Goal: Task Accomplishment & Management: Use online tool/utility

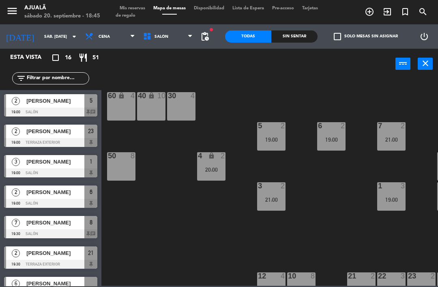
click at [56, 138] on div "[PERSON_NAME]" at bounding box center [55, 131] width 59 height 13
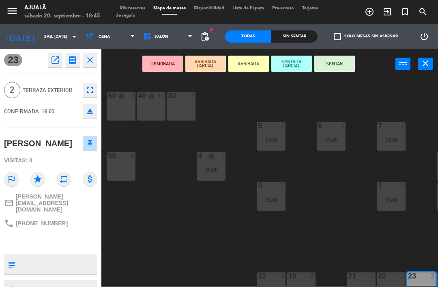
click at [335, 64] on button "SENTAR" at bounding box center [334, 64] width 41 height 16
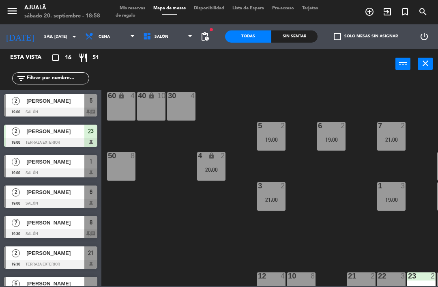
click at [59, 166] on div "[PERSON_NAME]" at bounding box center [55, 161] width 59 height 13
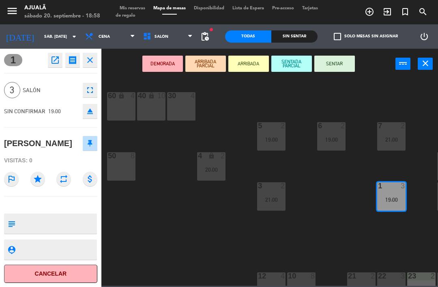
click at [336, 63] on button "SENTAR" at bounding box center [334, 64] width 41 height 16
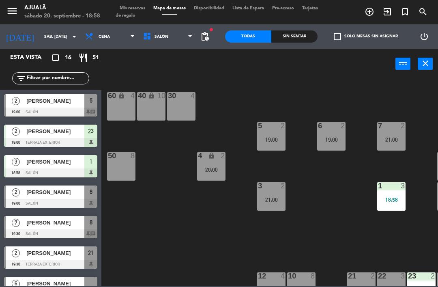
click at [70, 101] on span "[PERSON_NAME]" at bounding box center [55, 101] width 58 height 9
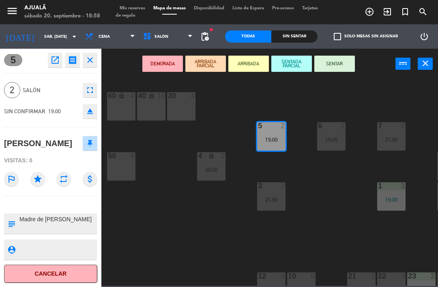
click at [336, 57] on button "SENTAR" at bounding box center [334, 64] width 41 height 16
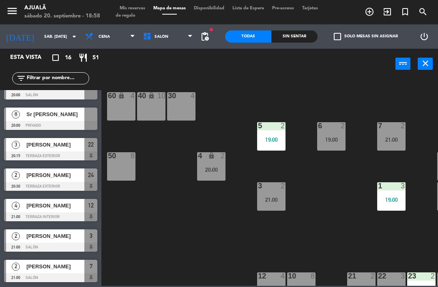
click at [187, 205] on div "30 4 40 lock 10 60 lock 4 5 2 19:00 6 2 19:00 7 2 21:00 4 lock 2 20:00 8 7 19:3…" at bounding box center [272, 182] width 332 height 208
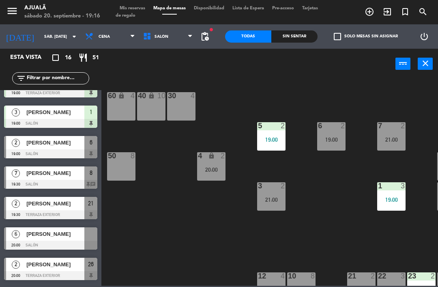
scroll to position [52, 0]
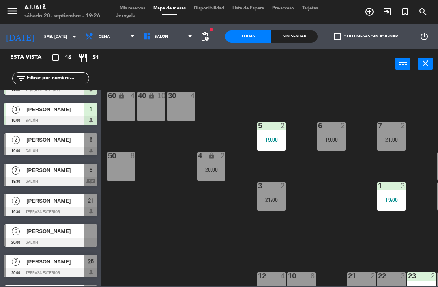
click at [73, 173] on span "[PERSON_NAME]" at bounding box center [55, 170] width 58 height 9
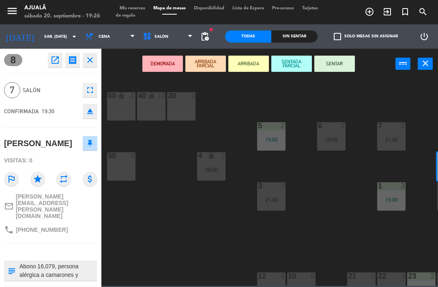
click at [330, 63] on button "SENTAR" at bounding box center [334, 64] width 41 height 16
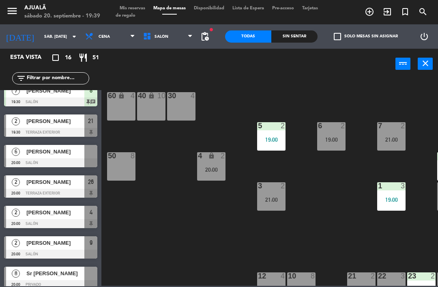
scroll to position [131, 0]
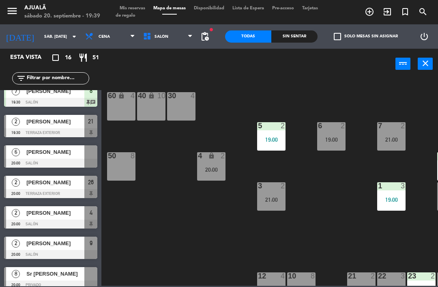
click at [56, 247] on span "[PERSON_NAME]" at bounding box center [55, 243] width 58 height 9
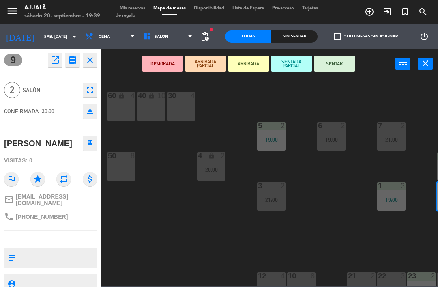
click at [333, 63] on button "SENTAR" at bounding box center [334, 64] width 41 height 16
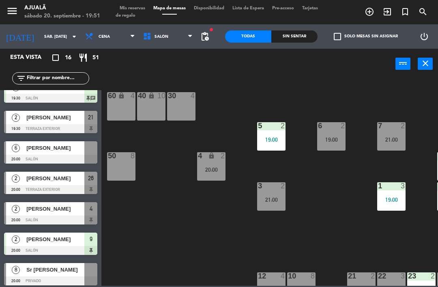
scroll to position [135, 0]
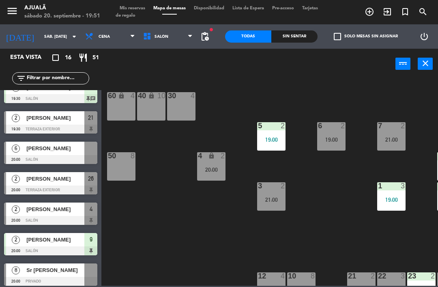
click at [23, 150] on div "6" at bounding box center [15, 148] width 19 height 13
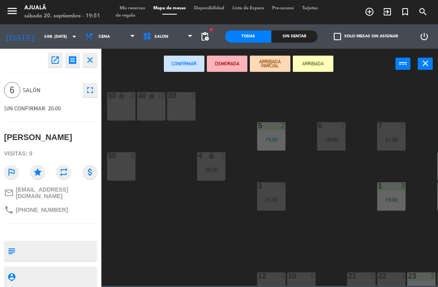
click at [55, 60] on icon "open_in_new" at bounding box center [55, 60] width 10 height 10
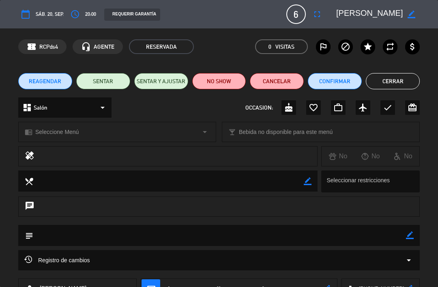
click at [153, 76] on button "SENTAR Y AJUSTAR" at bounding box center [161, 81] width 54 height 16
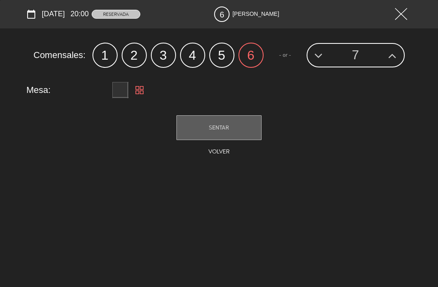
click at [207, 134] on button "SENTAR" at bounding box center [219, 127] width 85 height 25
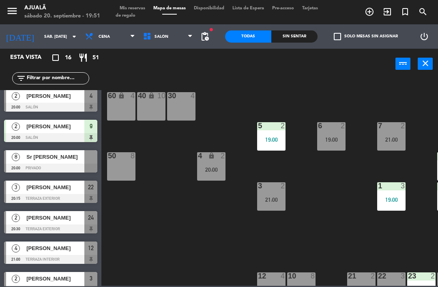
scroll to position [264, 0]
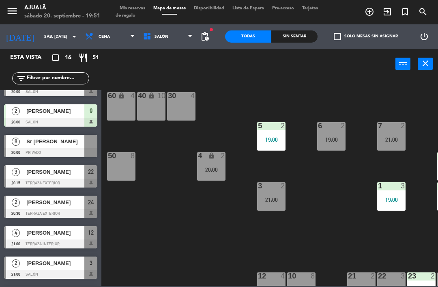
click at [7, 175] on div "3" at bounding box center [15, 171] width 19 height 13
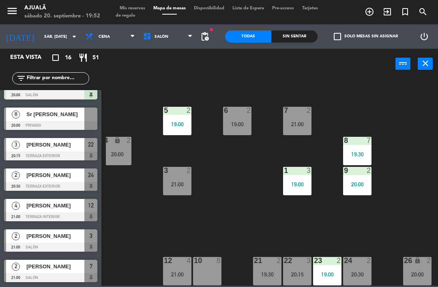
scroll to position [15, 94]
click at [216, 269] on div "10 8" at bounding box center [207, 271] width 28 height 28
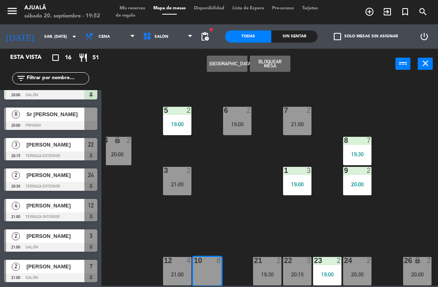
click at [228, 64] on button "[GEOGRAPHIC_DATA]" at bounding box center [227, 64] width 41 height 16
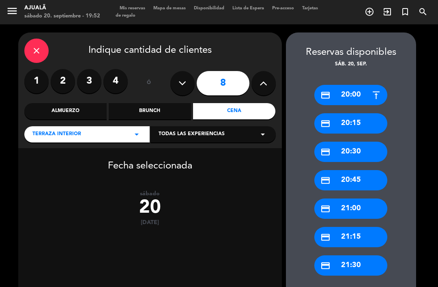
click at [39, 41] on div "close" at bounding box center [36, 51] width 24 height 24
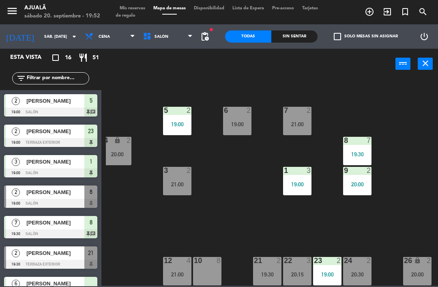
scroll to position [15, 94]
click at [207, 271] on div "10 8" at bounding box center [207, 271] width 28 height 28
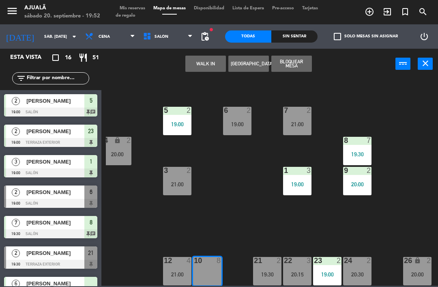
click at [201, 66] on button "WALK IN" at bounding box center [205, 64] width 41 height 16
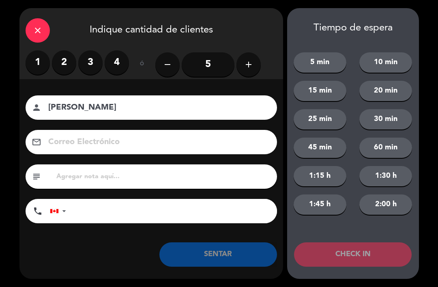
type input "[PERSON_NAME]"
click at [206, 63] on input "5" at bounding box center [208, 64] width 53 height 24
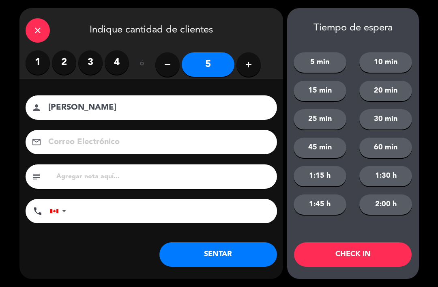
click at [226, 256] on button "SENTAR" at bounding box center [218, 254] width 118 height 24
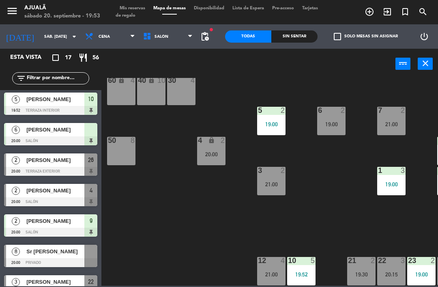
scroll to position [15, 0]
click at [122, 153] on div "50 8" at bounding box center [121, 151] width 28 height 28
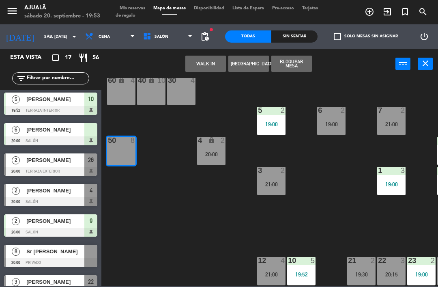
click at [215, 60] on button "WALK IN" at bounding box center [205, 64] width 41 height 16
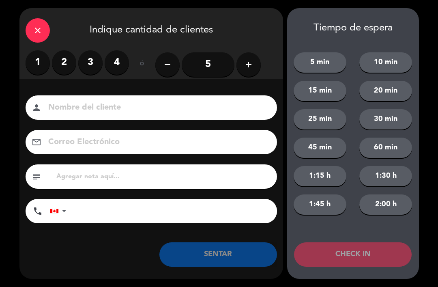
click at [218, 63] on input "5" at bounding box center [208, 64] width 53 height 24
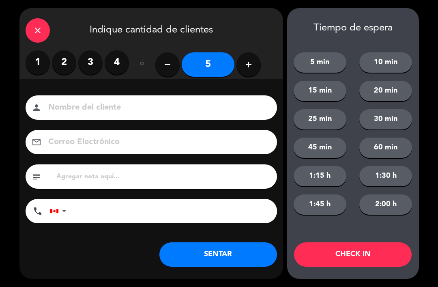
click at [165, 115] on input at bounding box center [156, 108] width 219 height 14
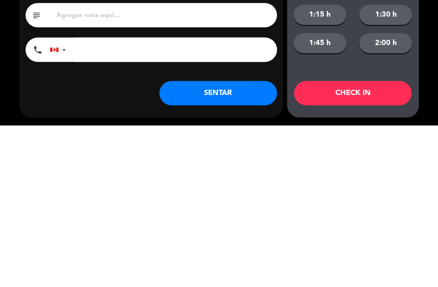
type input "[PERSON_NAME]"
click at [237, 242] on button "SENTAR" at bounding box center [218, 254] width 118 height 24
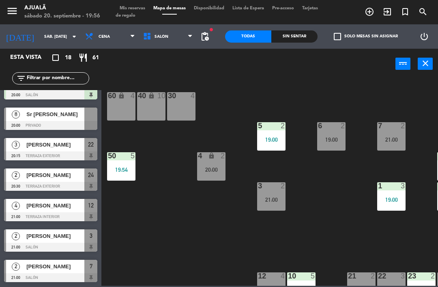
scroll to position [352, 0]
click at [190, 110] on div "30 4" at bounding box center [181, 106] width 28 height 28
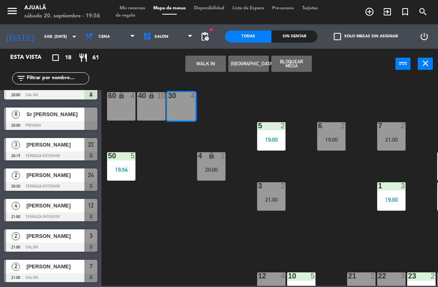
click at [209, 57] on button "WALK IN" at bounding box center [205, 64] width 41 height 16
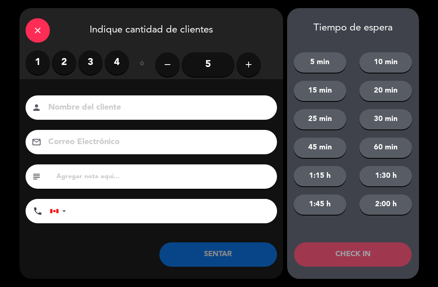
click at [72, 59] on label "2" at bounding box center [64, 62] width 24 height 24
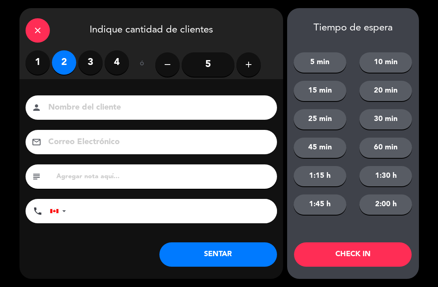
click at [148, 111] on input at bounding box center [156, 108] width 219 height 14
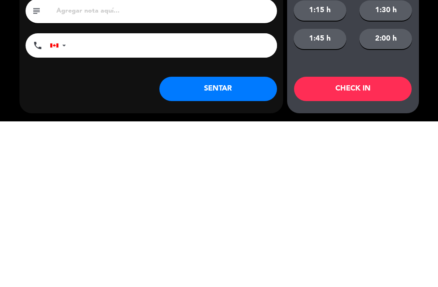
type input "[PERSON_NAME]"
click at [227, 242] on button "SENTAR" at bounding box center [218, 254] width 118 height 24
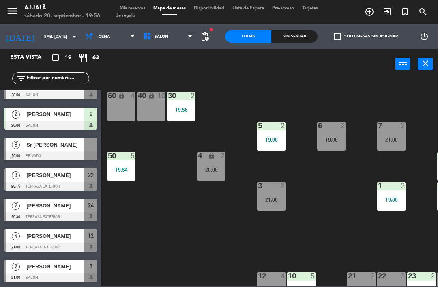
scroll to position [0, 0]
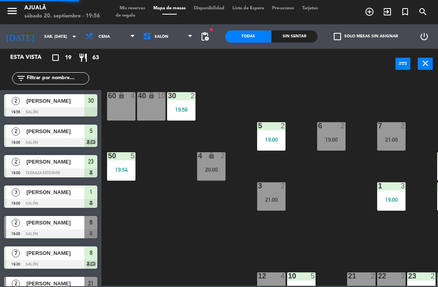
click at [121, 104] on div "60 lock 4" at bounding box center [121, 106] width 28 height 28
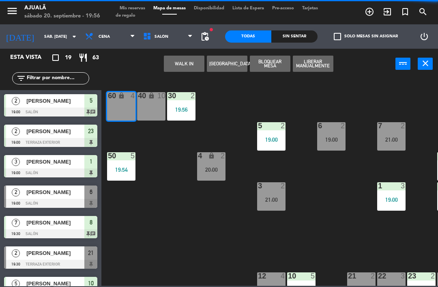
click at [236, 60] on button "[GEOGRAPHIC_DATA]" at bounding box center [227, 64] width 41 height 16
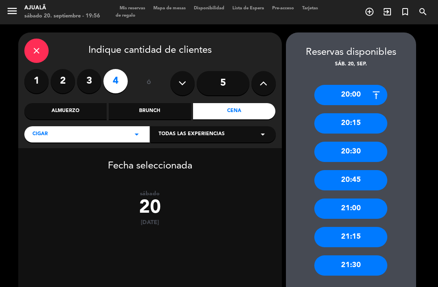
click at [263, 77] on icon at bounding box center [264, 83] width 8 height 12
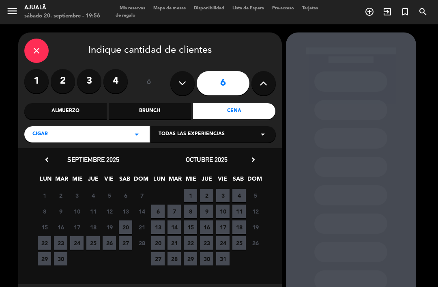
click at [128, 220] on span "20" at bounding box center [125, 226] width 13 height 13
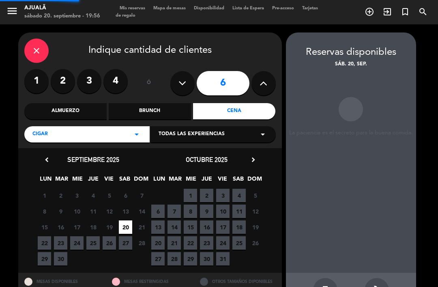
scroll to position [3, 0]
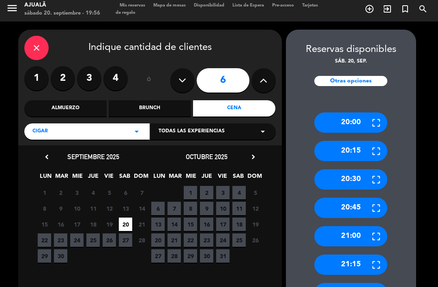
click at [373, 231] on icon at bounding box center [376, 236] width 10 height 10
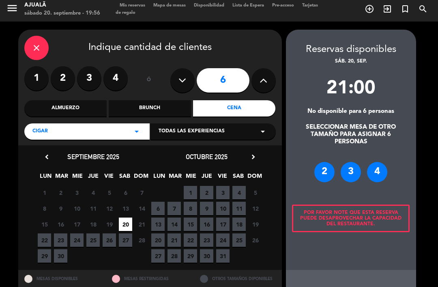
click at [378, 162] on div "4" at bounding box center [377, 172] width 20 height 20
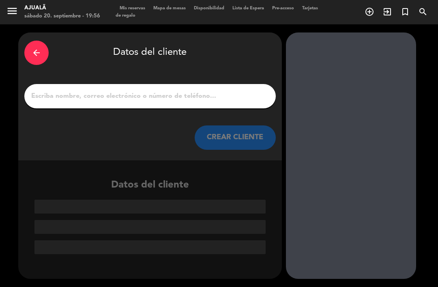
click at [199, 90] on input "1" at bounding box center [149, 95] width 239 height 11
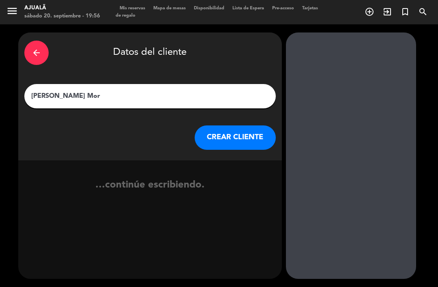
type input "[PERSON_NAME]"
click at [256, 125] on button "CREAR CLIENTE" at bounding box center [235, 137] width 81 height 24
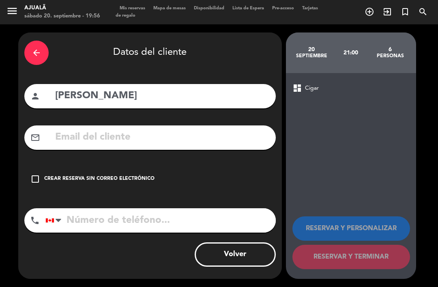
click at [30, 174] on icon "check_box_outline_blank" at bounding box center [35, 179] width 10 height 10
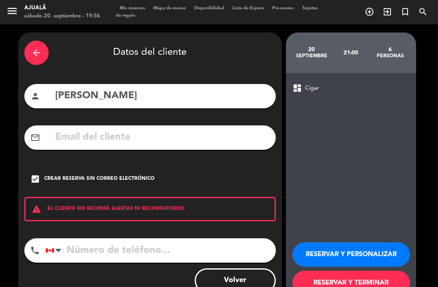
click at [365, 271] on button "RESERVAR Y TERMINAR" at bounding box center [352, 283] width 118 height 24
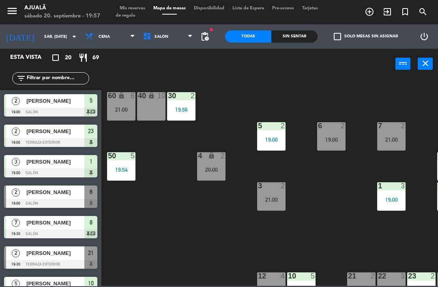
click at [38, 198] on div "[PERSON_NAME]" at bounding box center [55, 191] width 59 height 13
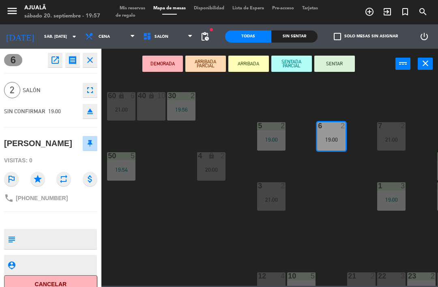
click at [332, 58] on button "SENTAR" at bounding box center [334, 64] width 41 height 16
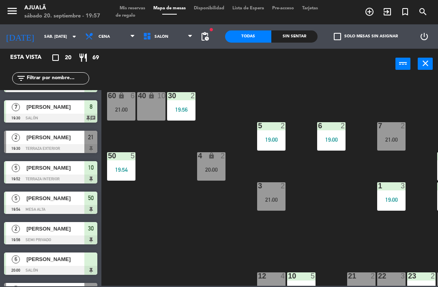
scroll to position [123, 0]
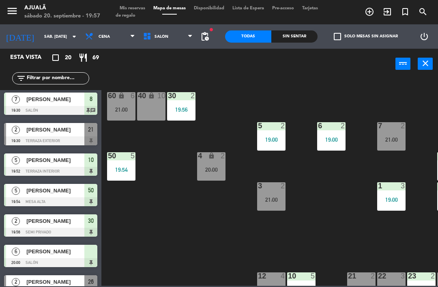
click at [35, 135] on div "[PERSON_NAME]" at bounding box center [55, 129] width 59 height 13
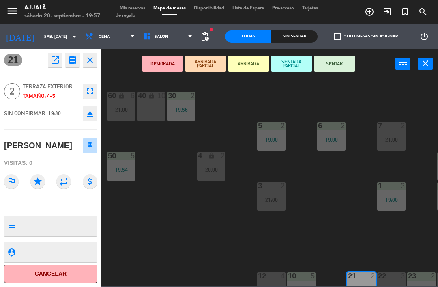
click at [331, 58] on button "SENTAR" at bounding box center [334, 64] width 41 height 16
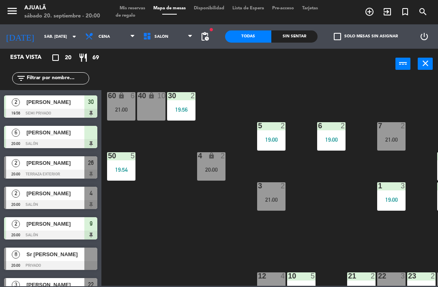
scroll to position [243, 0]
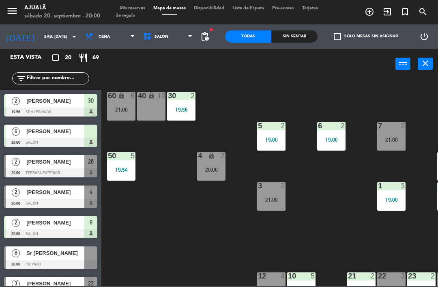
click at [158, 162] on div "30 2 19:56 40 lock 10 60 lock 6 21:00 5 2 19:00 6 2 19:00 7 2 21:00 4 lock 2 20…" at bounding box center [272, 182] width 332 height 208
click at [61, 198] on div "[PERSON_NAME]" at bounding box center [55, 191] width 59 height 13
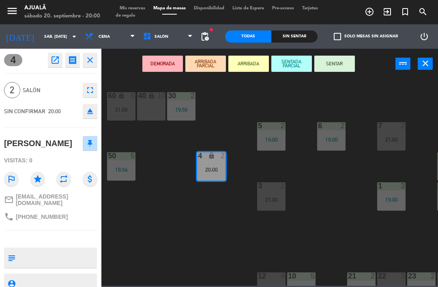
click at [335, 64] on button "SENTAR" at bounding box center [334, 64] width 41 height 16
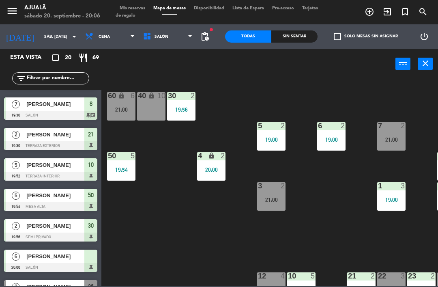
scroll to position [172, 0]
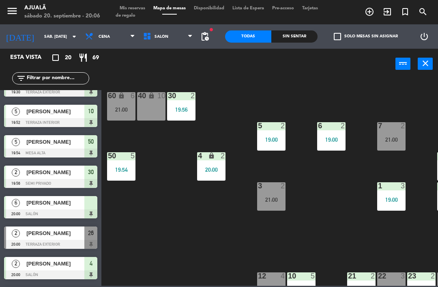
click at [12, 162] on div "2 [PERSON_NAME] 19:56 Semi Privado 30" at bounding box center [50, 177] width 101 height 30
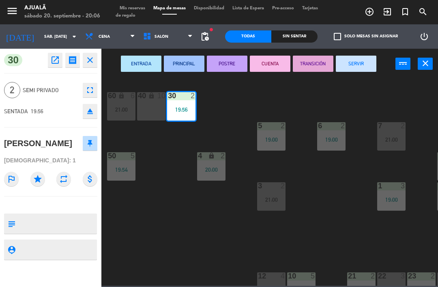
click at [14, 191] on div "30 open_in_new receipt 7:56 PM sáb., [DATE] 2 personas [PERSON_NAME] 30 close 2…" at bounding box center [50, 168] width 101 height 238
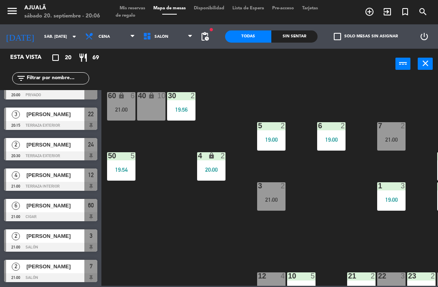
scroll to position [413, 0]
click at [23, 205] on div "6" at bounding box center [15, 205] width 19 height 13
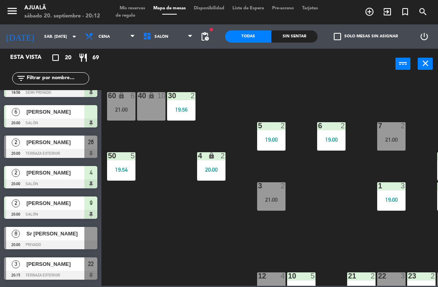
scroll to position [256, 0]
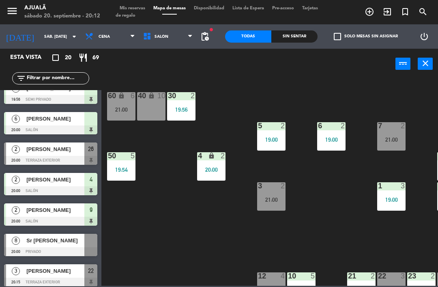
click at [69, 148] on span "[PERSON_NAME]" at bounding box center [55, 149] width 58 height 9
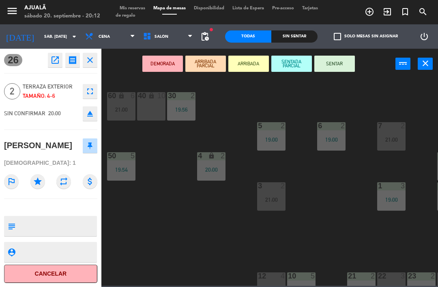
click at [346, 60] on button "SENTAR" at bounding box center [334, 64] width 41 height 16
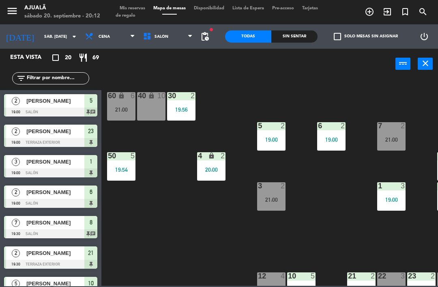
scroll to position [0, 0]
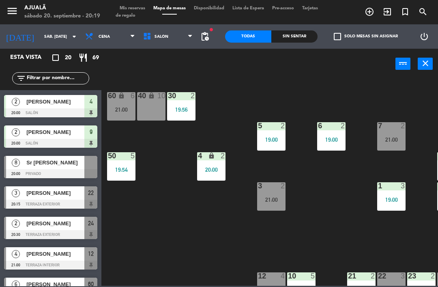
click at [246, 205] on div "30 2 19:56 40 lock 10 60 lock 6 21:00 5 2 19:00 6 2 19:00 7 2 21:00 4 lock 2 20…" at bounding box center [272, 182] width 332 height 208
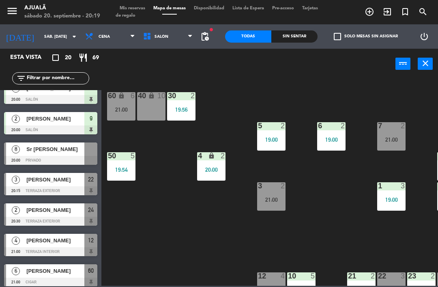
scroll to position [351, 0]
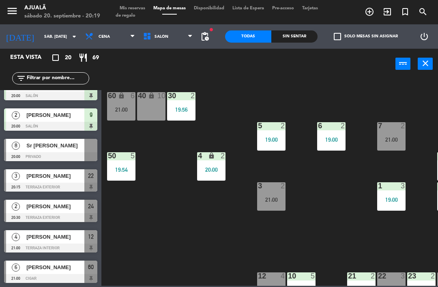
click at [65, 208] on span "[PERSON_NAME]" at bounding box center [55, 206] width 58 height 9
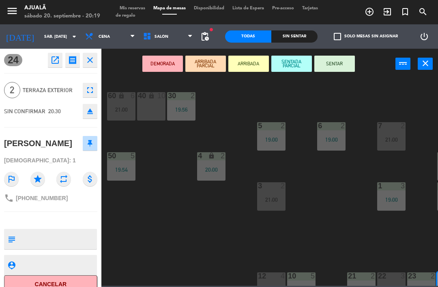
click at [336, 65] on button "SENTAR" at bounding box center [334, 64] width 41 height 16
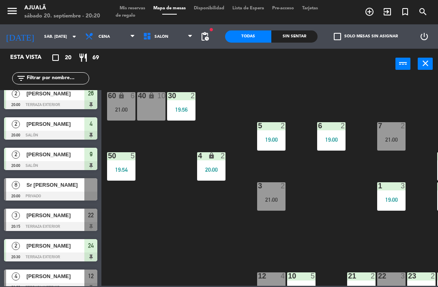
scroll to position [312, 0]
click at [49, 186] on span "Sr [PERSON_NAME]" at bounding box center [55, 185] width 58 height 9
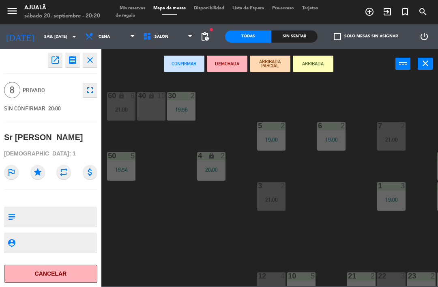
click at [57, 62] on icon "open_in_new" at bounding box center [55, 60] width 10 height 10
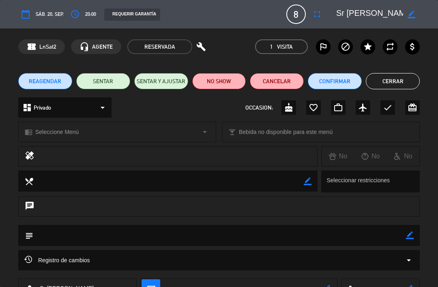
click at [165, 78] on button "SENTAR Y AJUSTAR" at bounding box center [161, 81] width 54 height 16
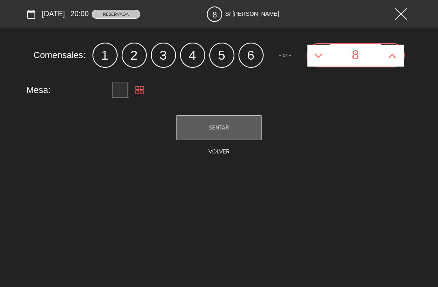
click at [223, 130] on span "SENTAR" at bounding box center [219, 127] width 20 height 6
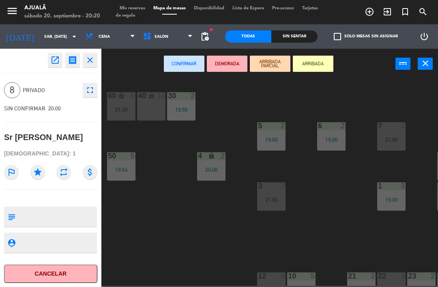
click at [95, 58] on icon "close" at bounding box center [90, 60] width 10 height 10
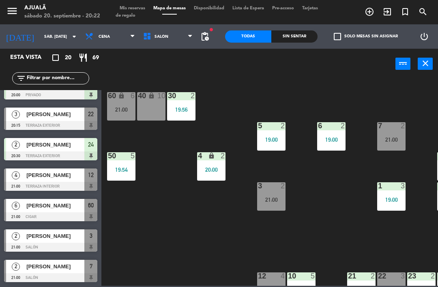
scroll to position [413, 0]
